Goal: Check status: Check status

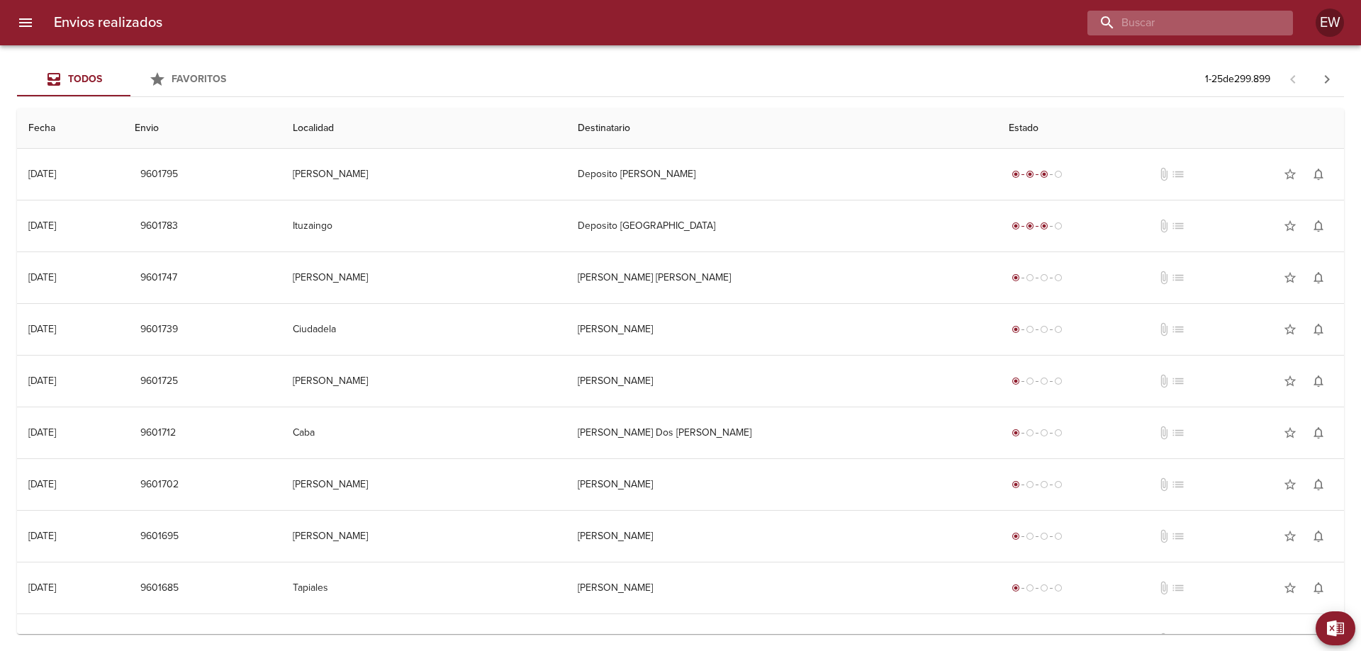
paste input "[PERSON_NAME] MADRID BP"
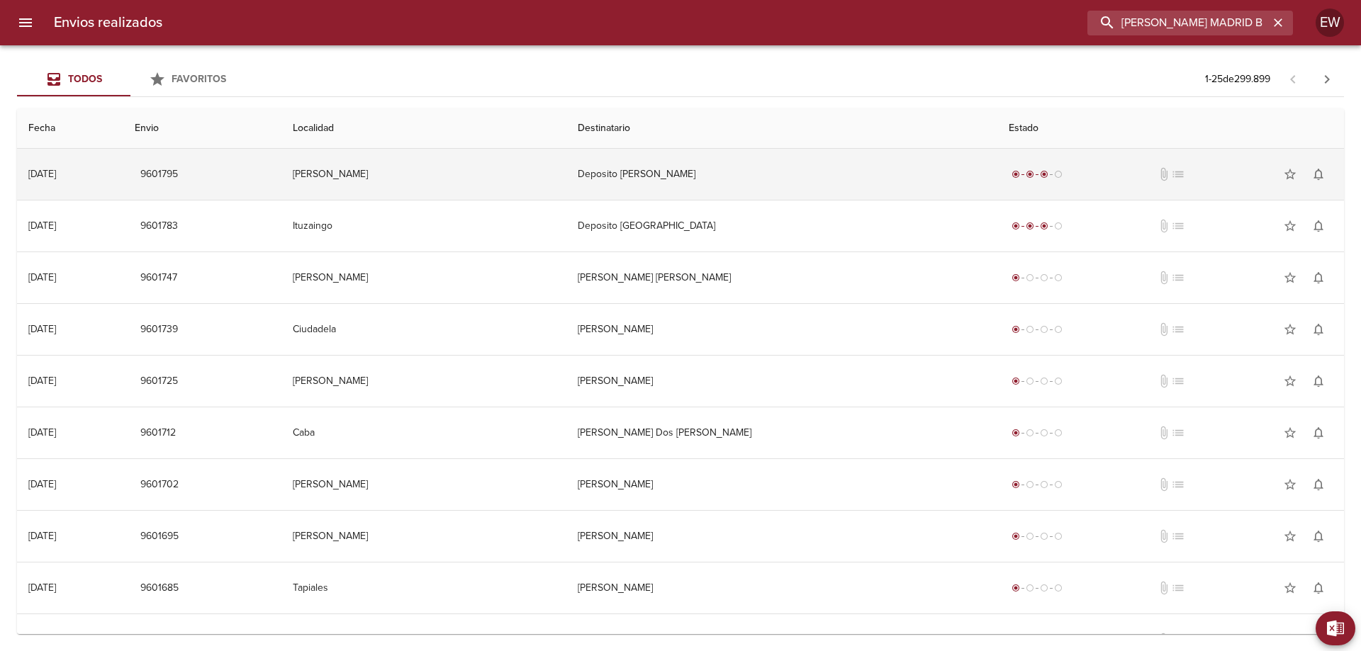
scroll to position [0, 23]
type input "[PERSON_NAME] MADRID BP"
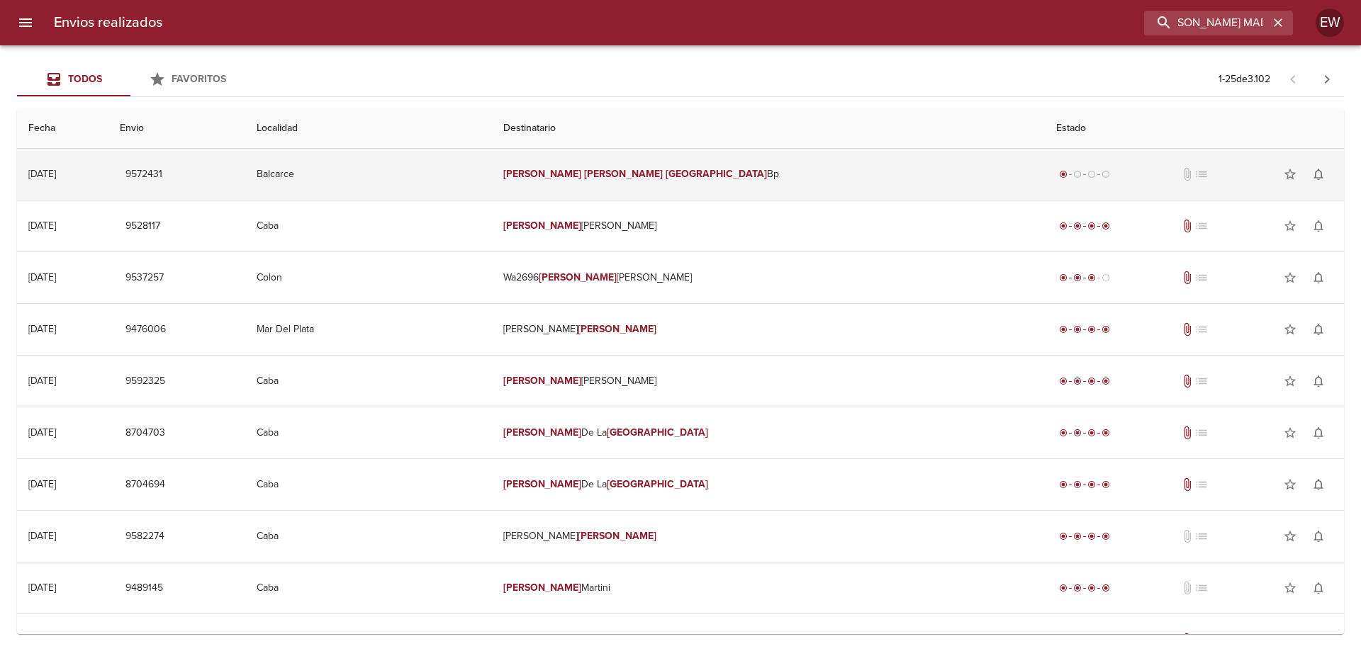
scroll to position [0, 0]
click at [693, 179] on em "[GEOGRAPHIC_DATA]" at bounding box center [715, 174] width 101 height 12
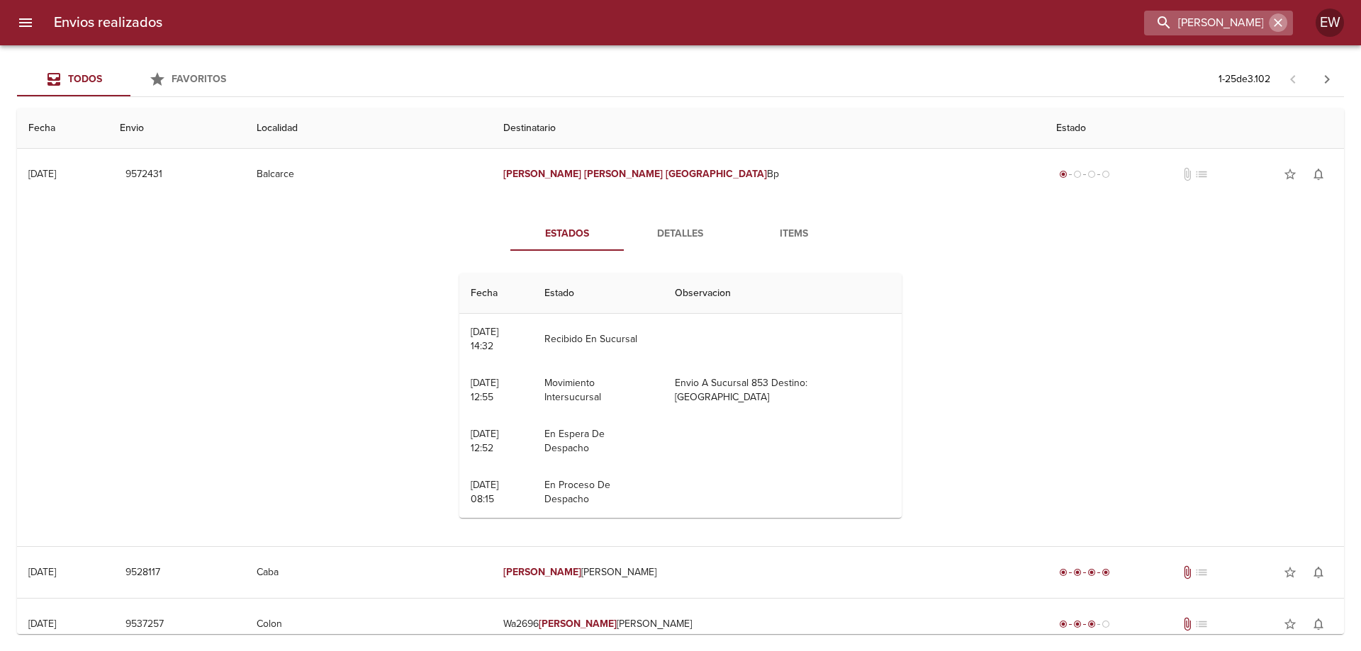
click at [1282, 23] on icon "button" at bounding box center [1278, 23] width 14 height 14
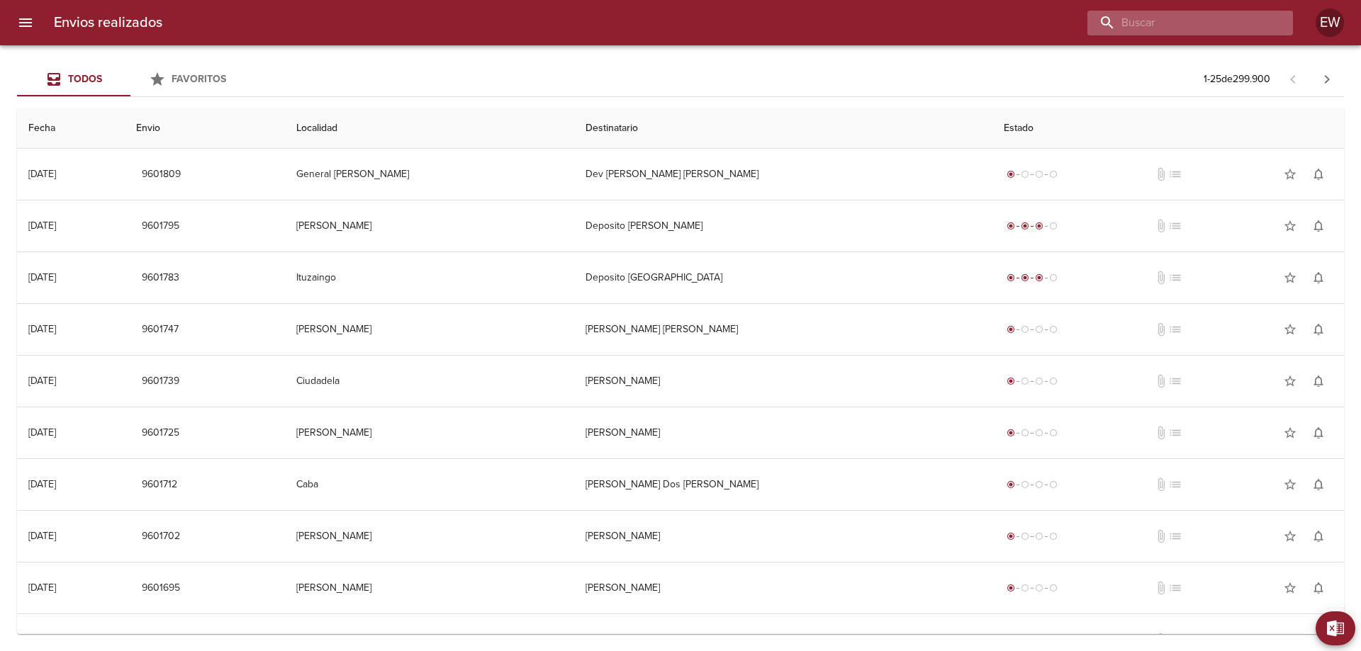
paste input "[PERSON_NAME]"
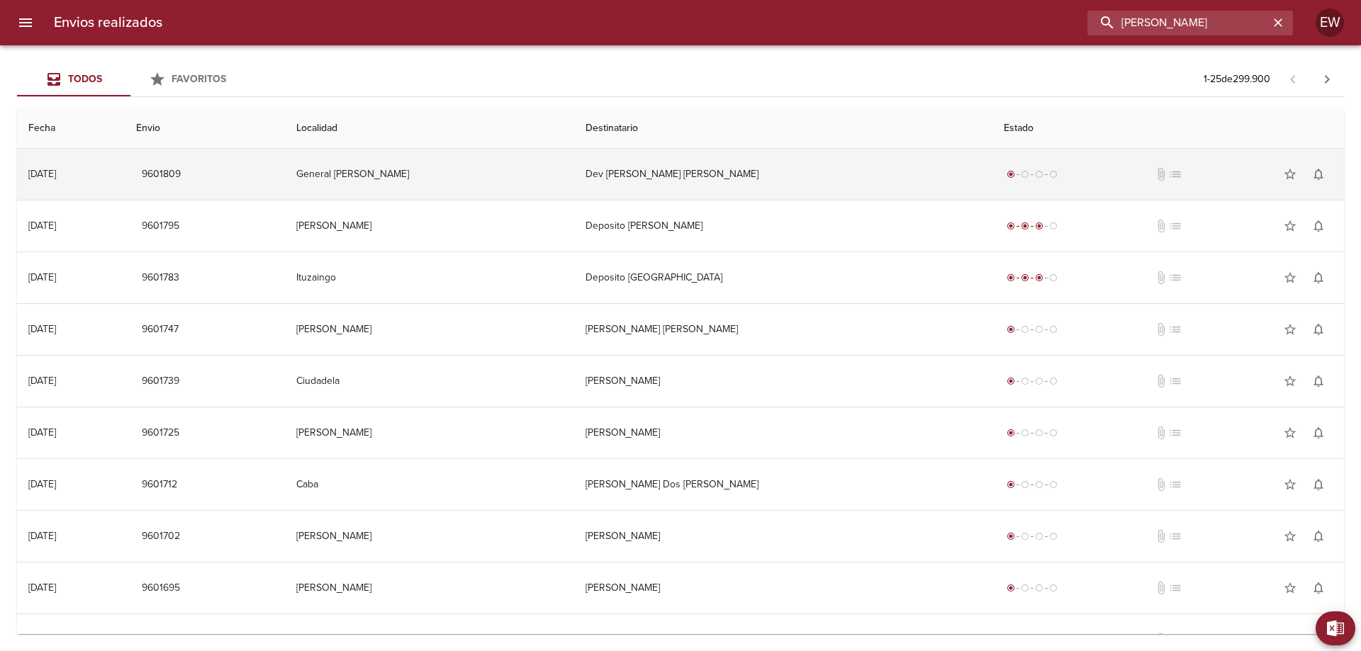
type input "[PERSON_NAME]"
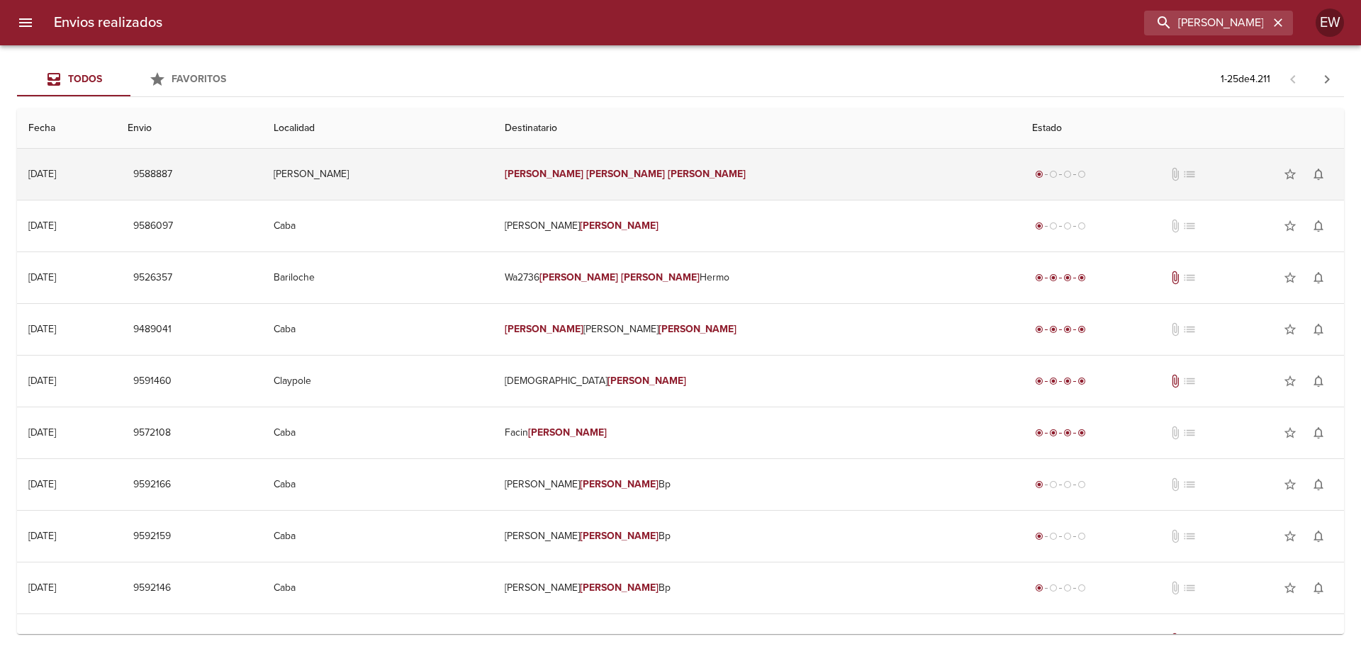
click at [680, 169] on em "[PERSON_NAME]" at bounding box center [707, 174] width 79 height 12
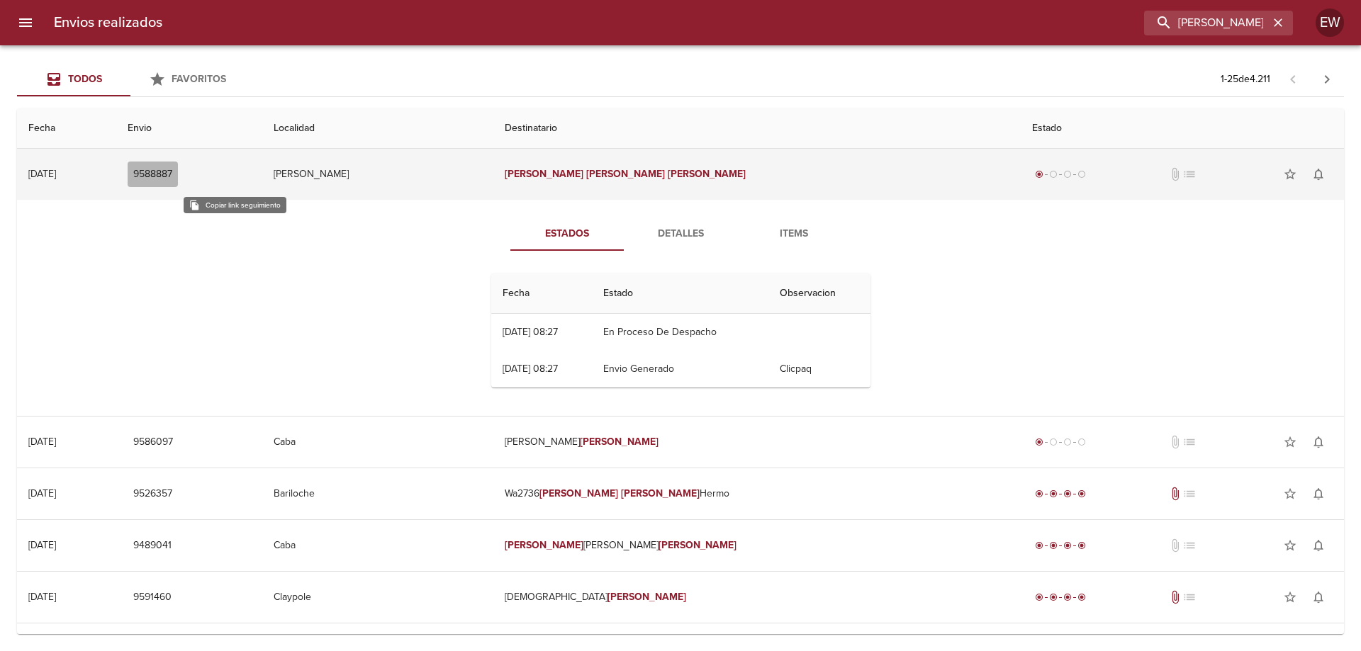
click at [172, 176] on span "9588887" at bounding box center [152, 175] width 39 height 18
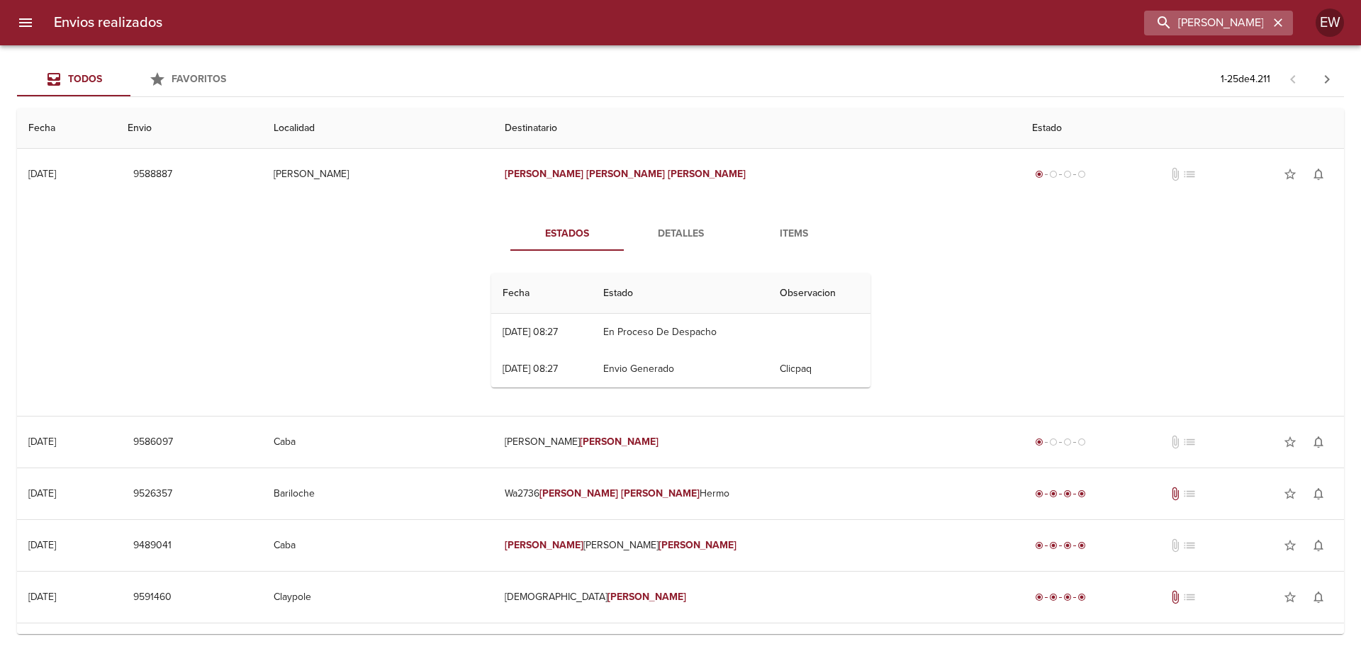
click at [1276, 20] on icon "button" at bounding box center [1278, 22] width 9 height 9
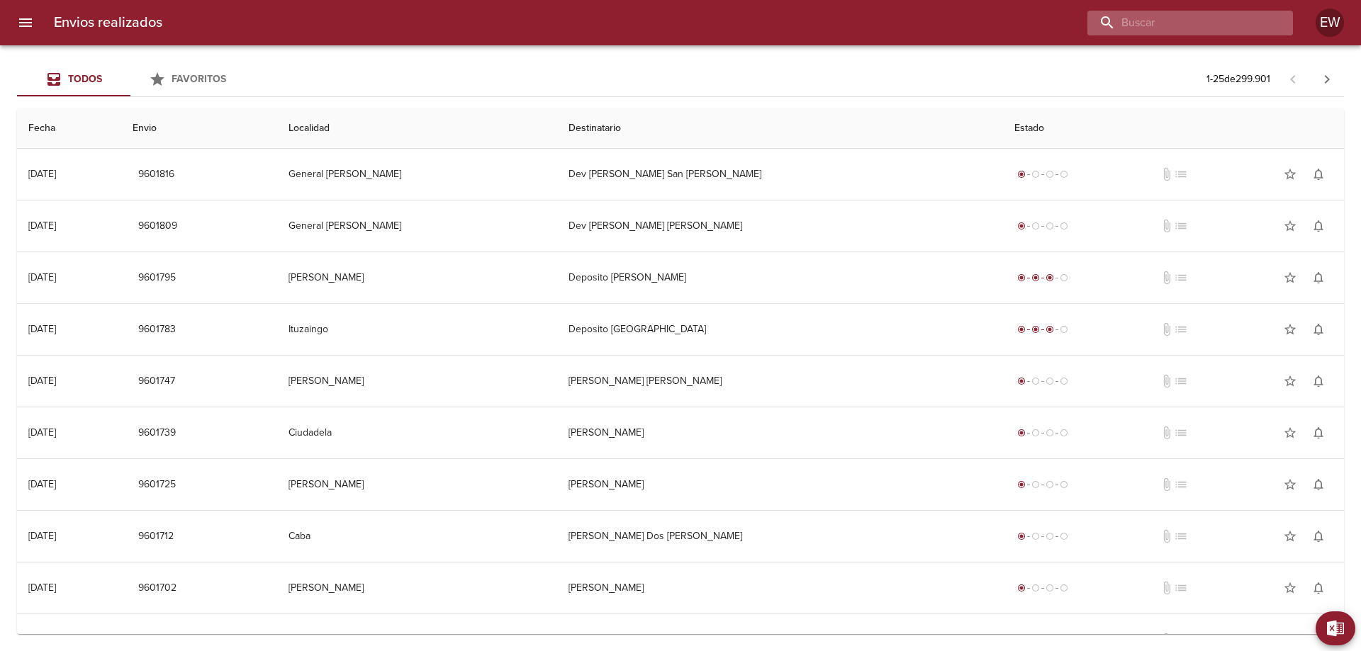
paste input "[PERSON_NAME]"
click at [1229, 17] on input "[PERSON_NAME]" at bounding box center [1177, 23] width 181 height 25
type input "[PERSON_NAME]"
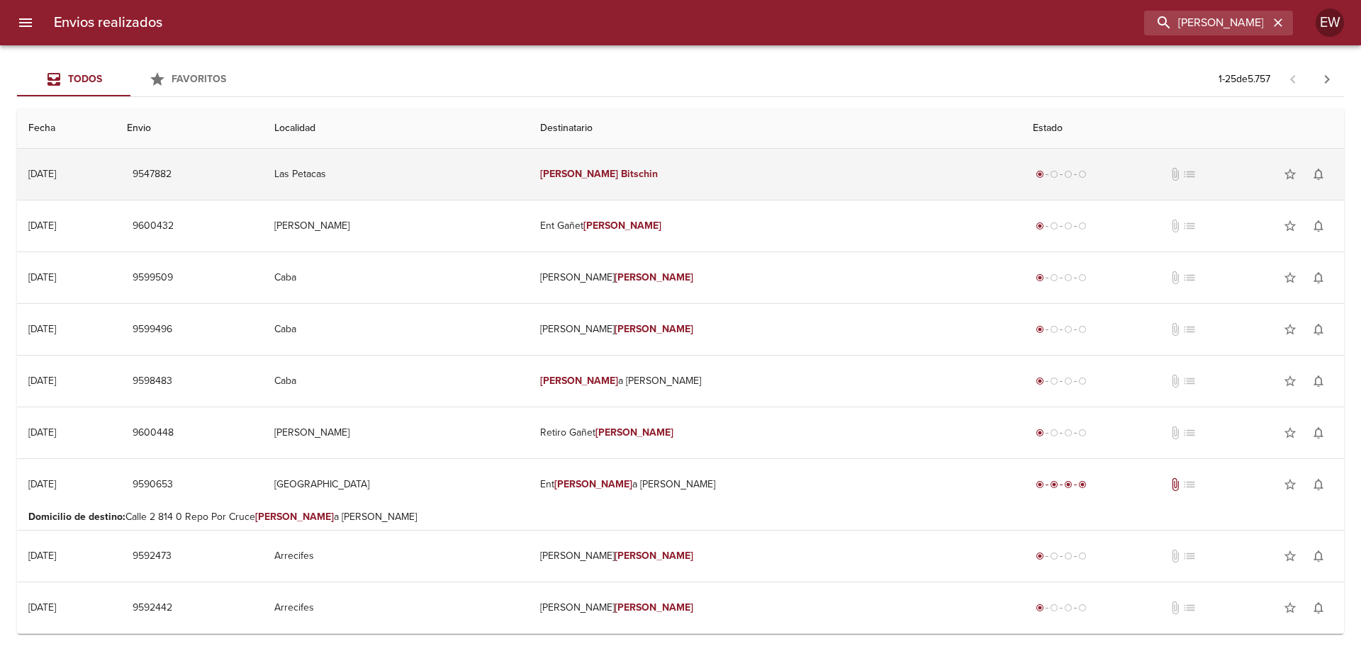
click at [641, 179] on td "[PERSON_NAME]" at bounding box center [775, 174] width 493 height 51
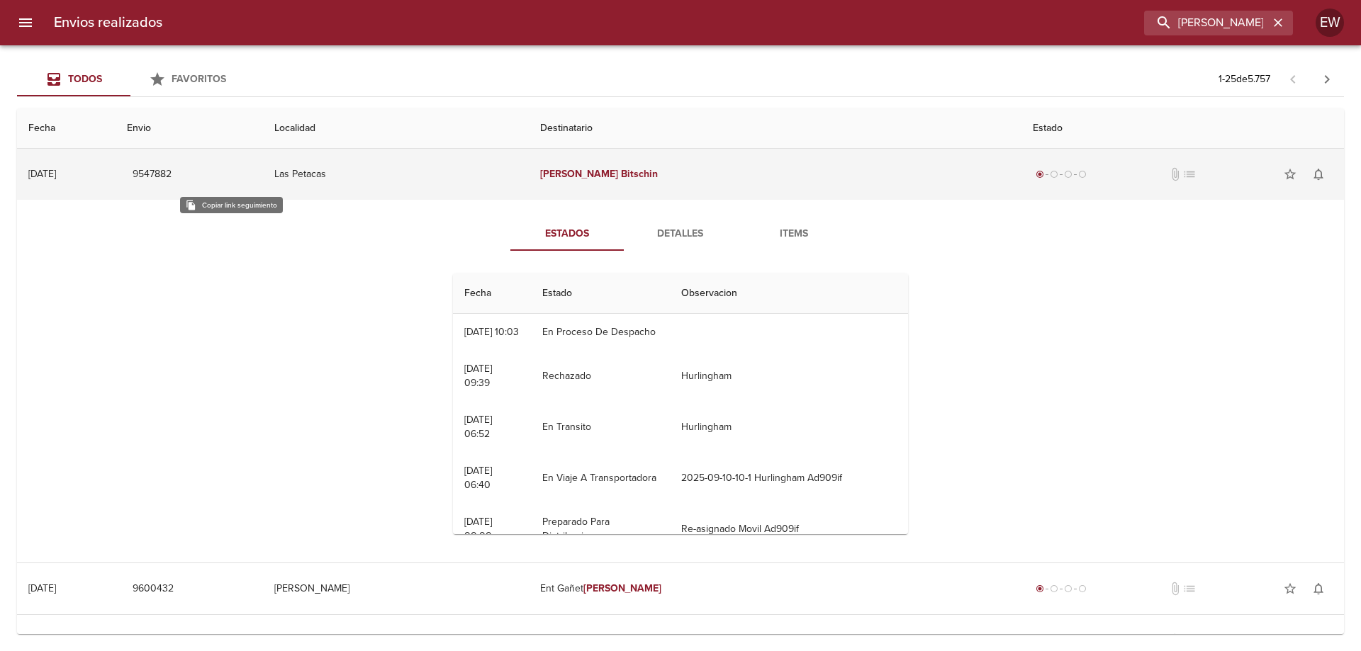
click at [172, 180] on span "9547882" at bounding box center [152, 175] width 39 height 18
click at [172, 173] on span "9547882" at bounding box center [152, 175] width 39 height 18
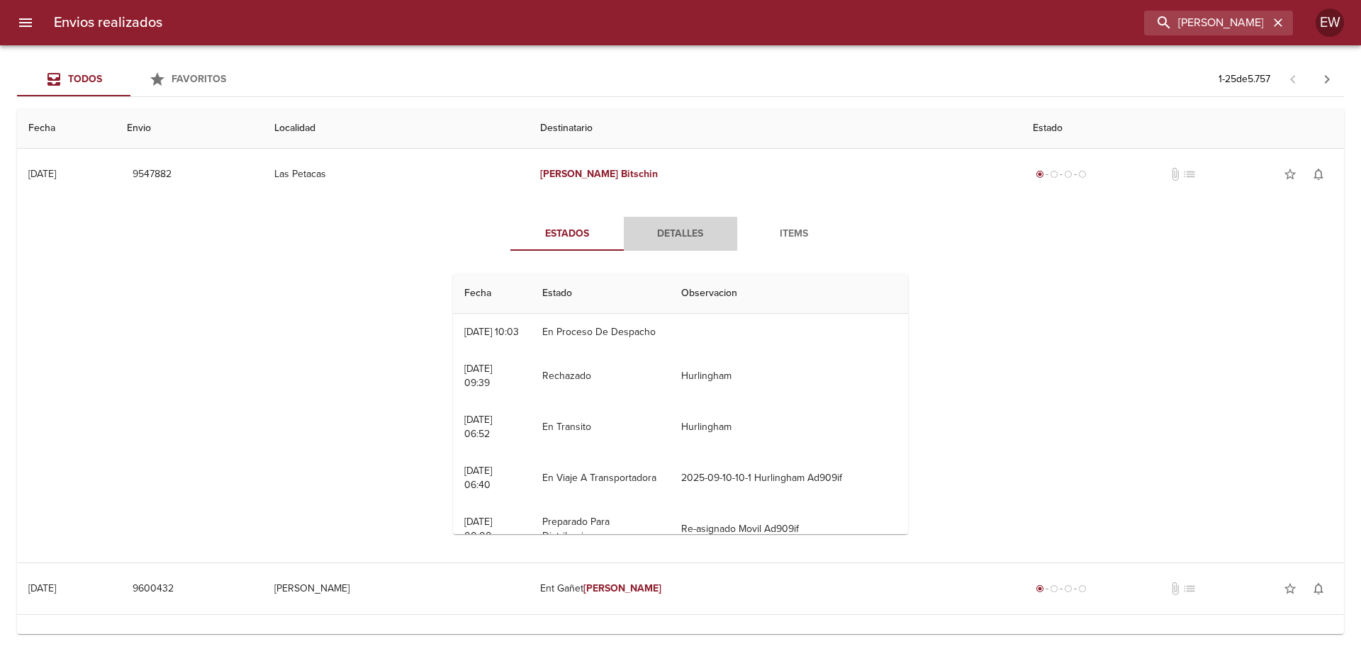
click at [660, 228] on span "Detalles" at bounding box center [680, 234] width 96 height 18
